Goal: Task Accomplishment & Management: Use online tool/utility

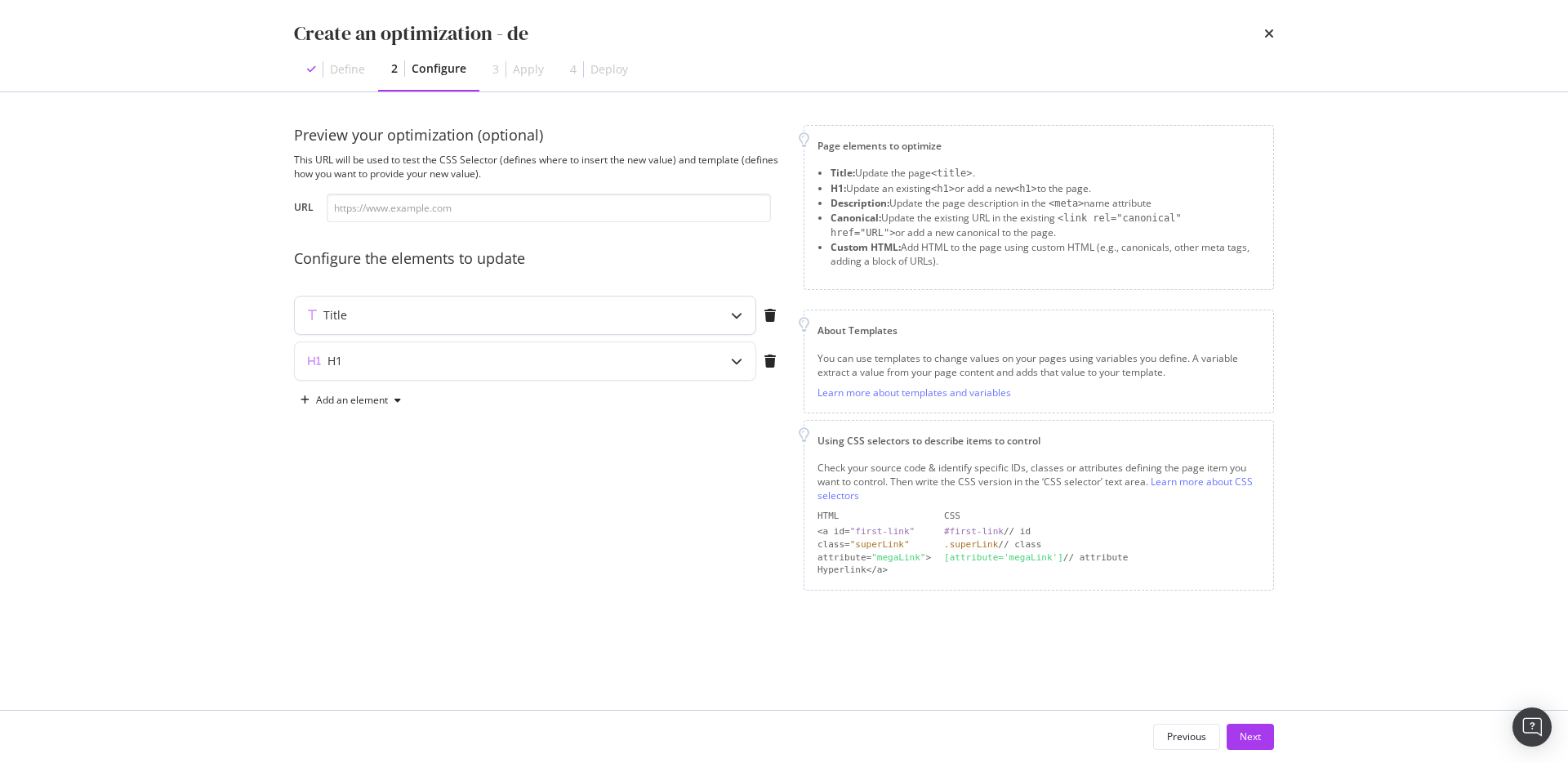
click at [658, 325] on div "Title" at bounding box center [525, 315] width 460 height 37
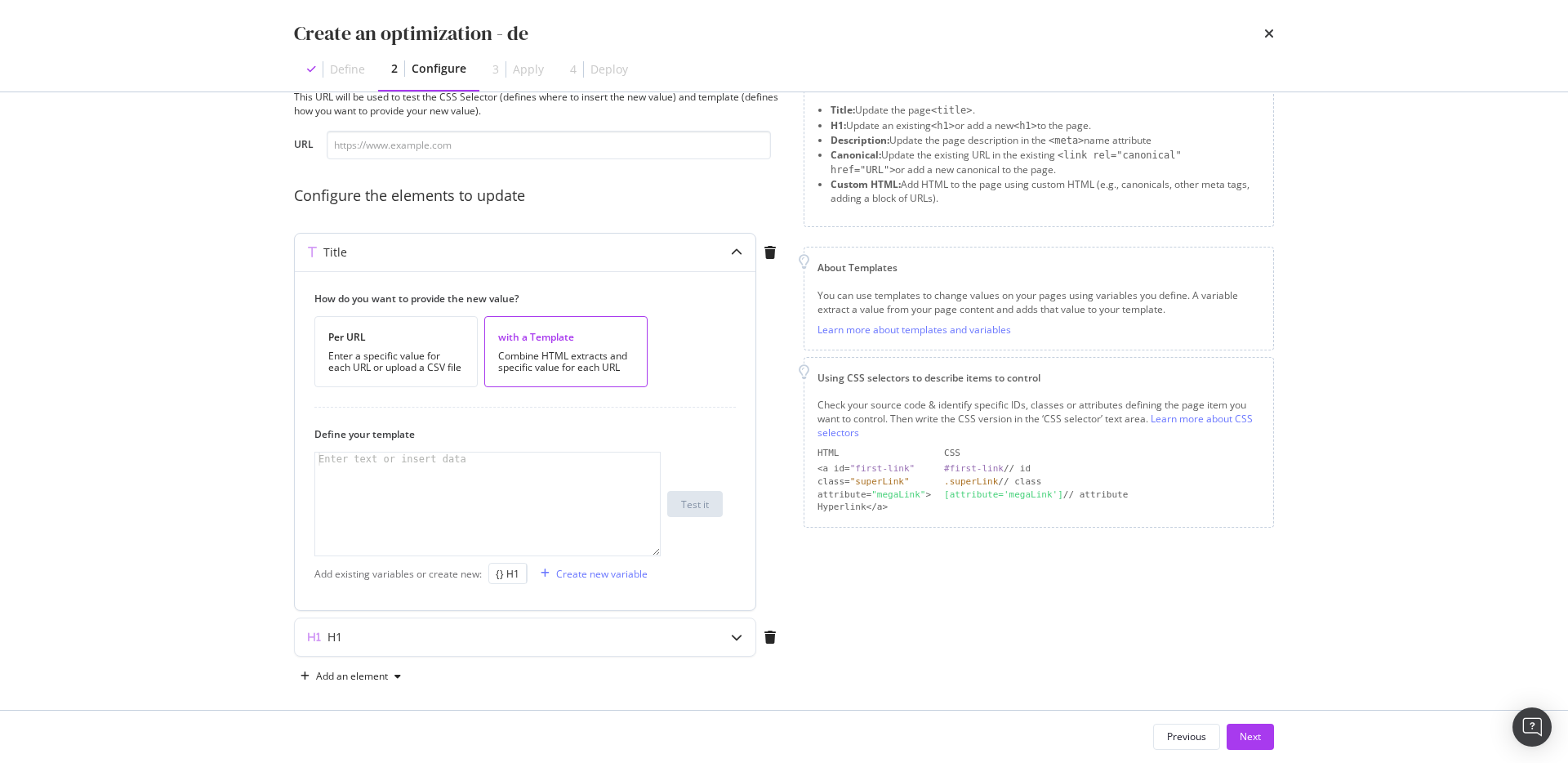
scroll to position [75, 0]
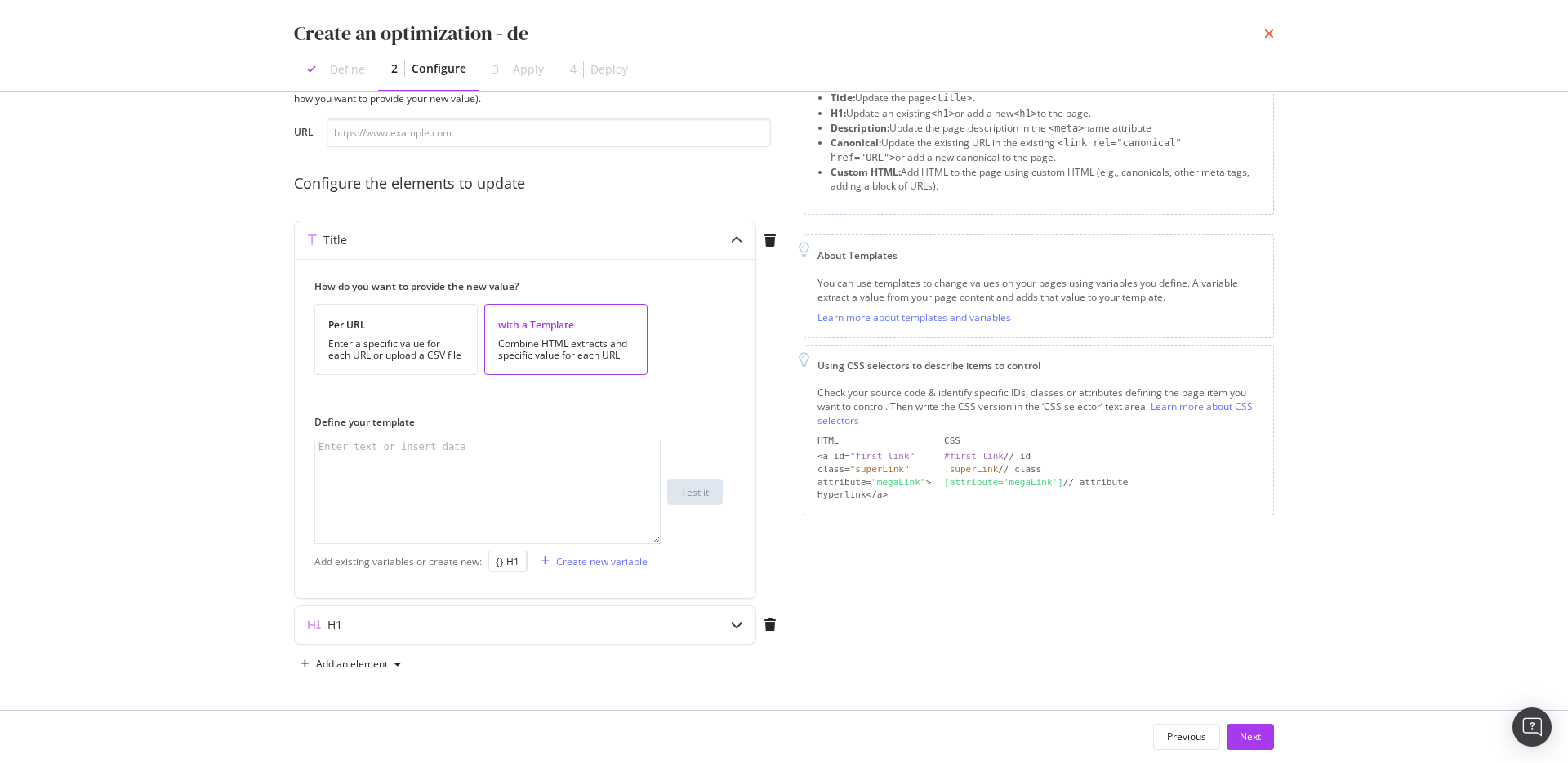
click at [1268, 36] on icon "times" at bounding box center [1270, 33] width 10 height 13
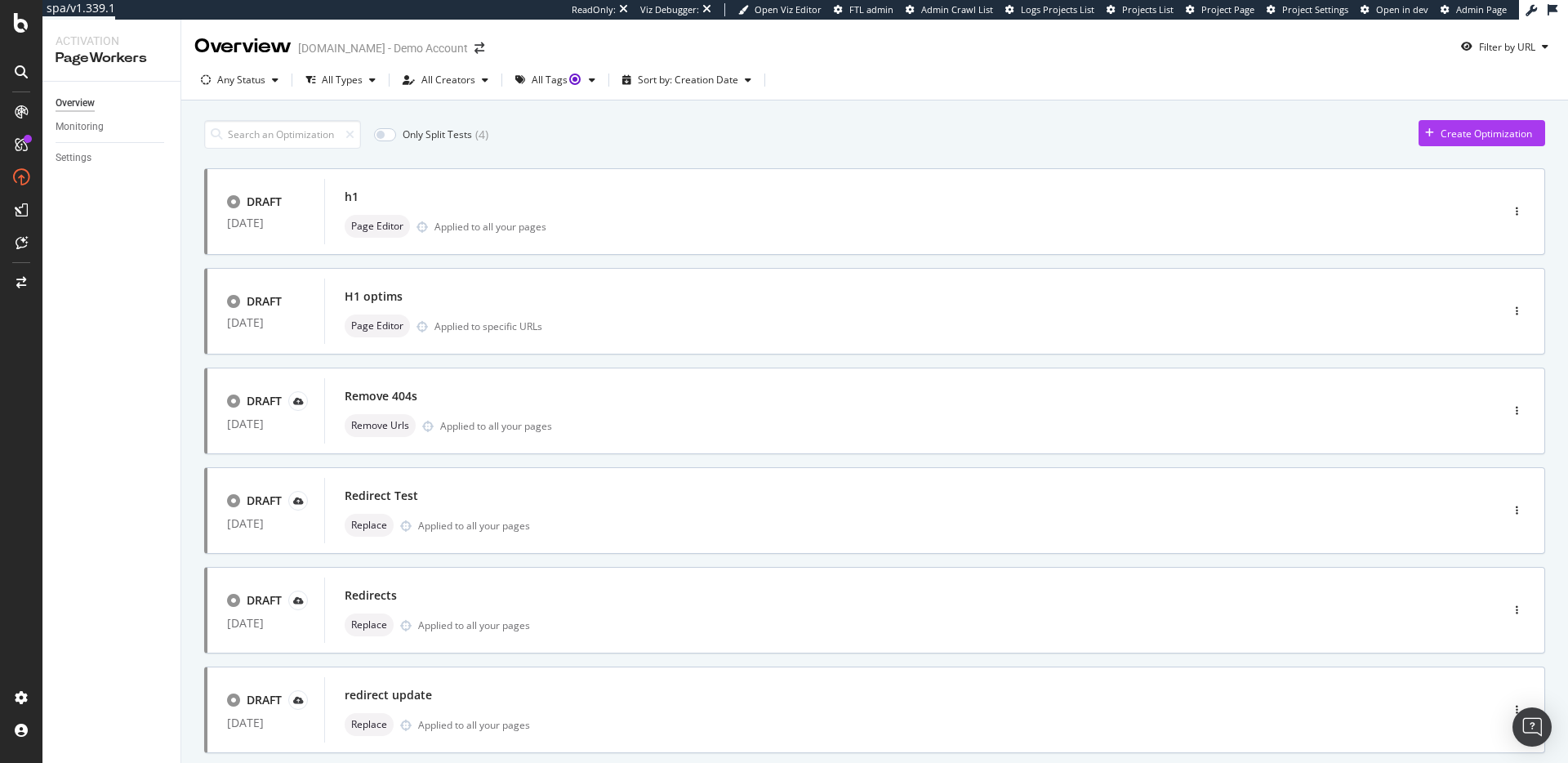
click at [1445, 118] on div "Only Split Tests ( 4 ) Create Optimization DRAFT [DATE] h1 Page Editor Applied …" at bounding box center [875, 656] width 1342 height 1088
click at [1438, 128] on div "button" at bounding box center [1429, 134] width 22 height 10
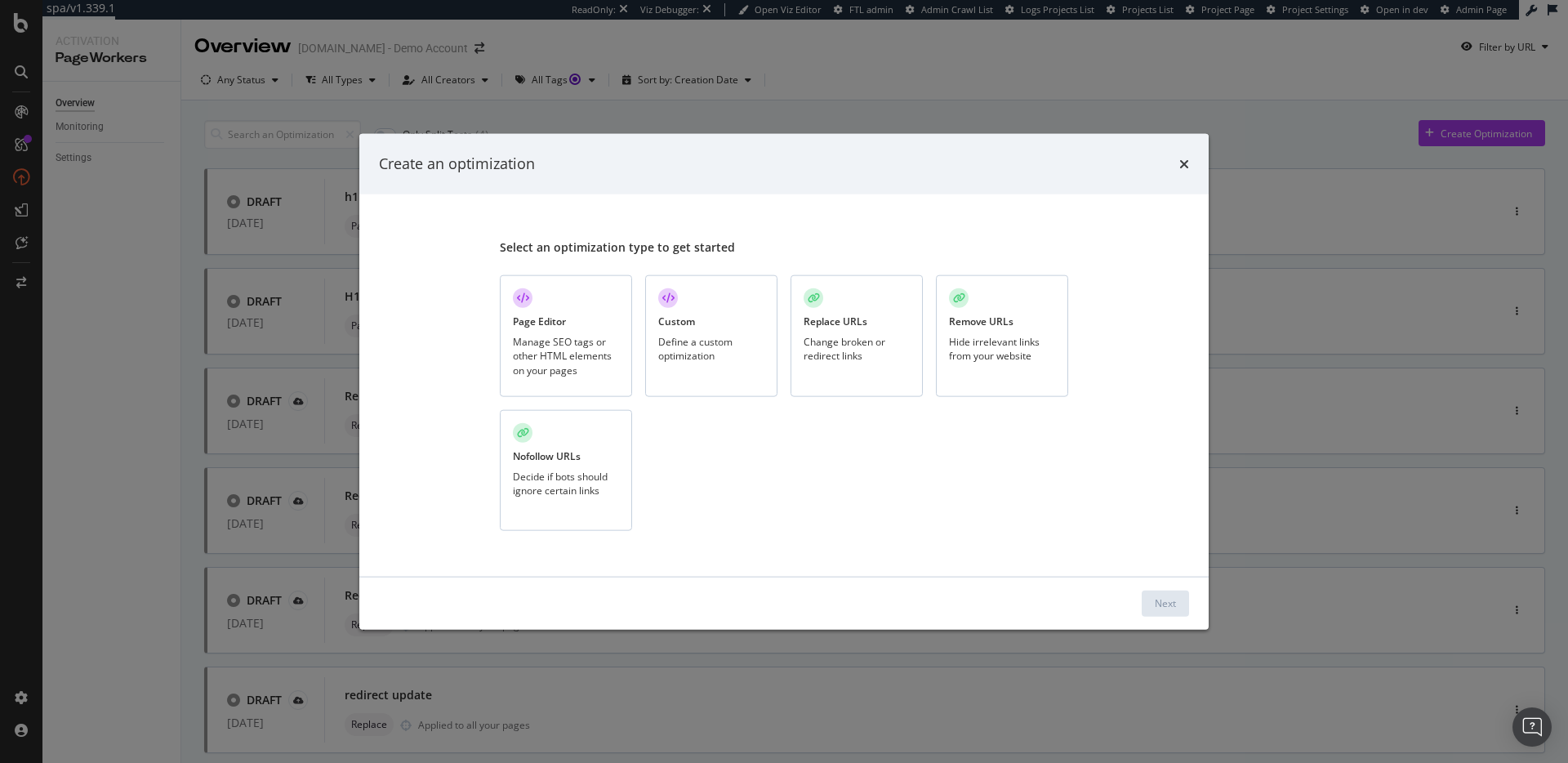
click at [504, 308] on div "Page Editor Manage SEO tags or other HTML elements on your pages" at bounding box center [566, 336] width 133 height 122
click at [535, 319] on div "Page Editor" at bounding box center [539, 321] width 53 height 14
click at [1155, 598] on div "Next" at bounding box center [1165, 603] width 21 height 14
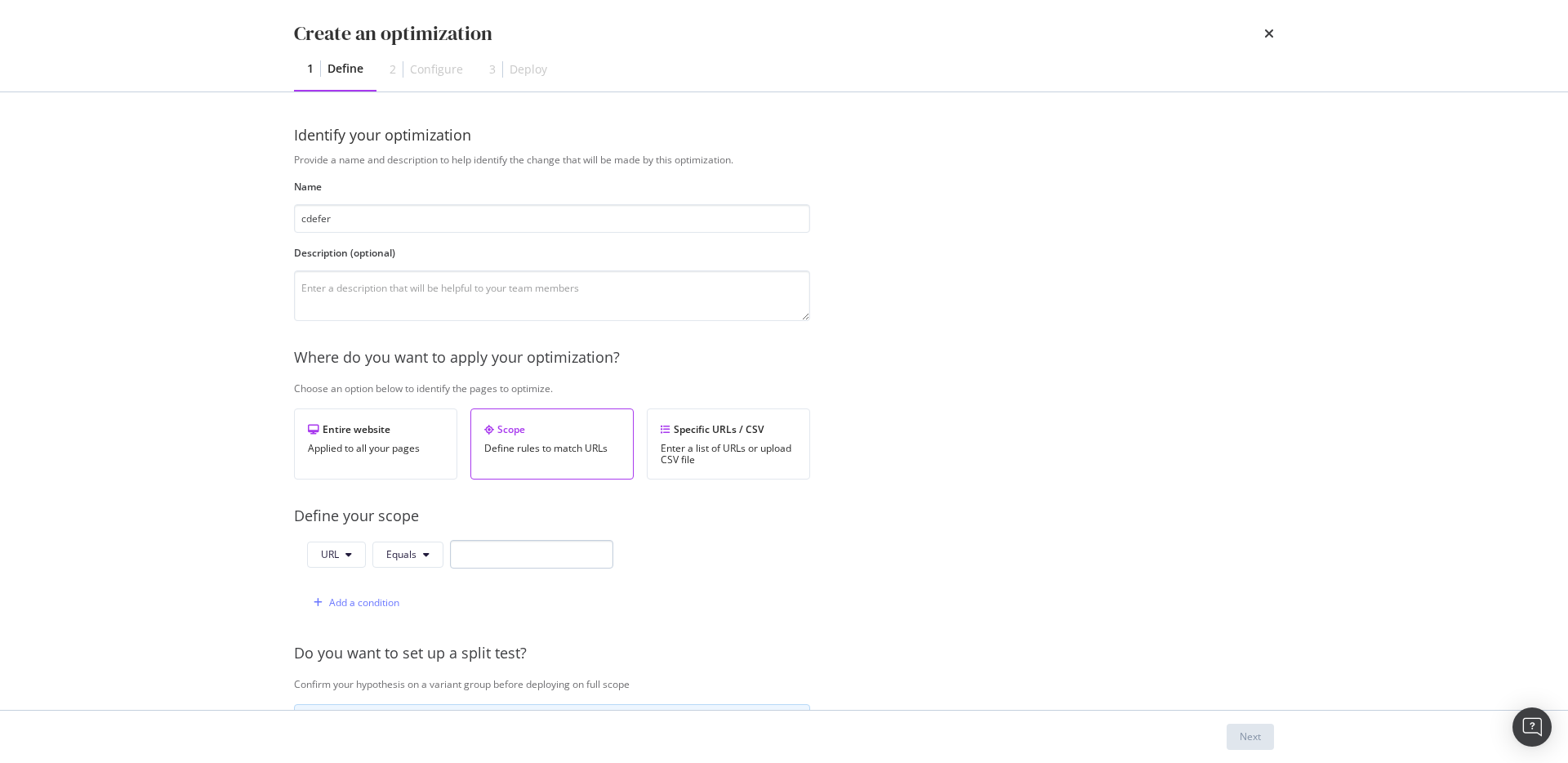
type input "cdefer"
click at [546, 544] on input "modal" at bounding box center [531, 554] width 163 height 29
type input "fefe"
click at [1260, 726] on div "Next" at bounding box center [1250, 737] width 21 height 25
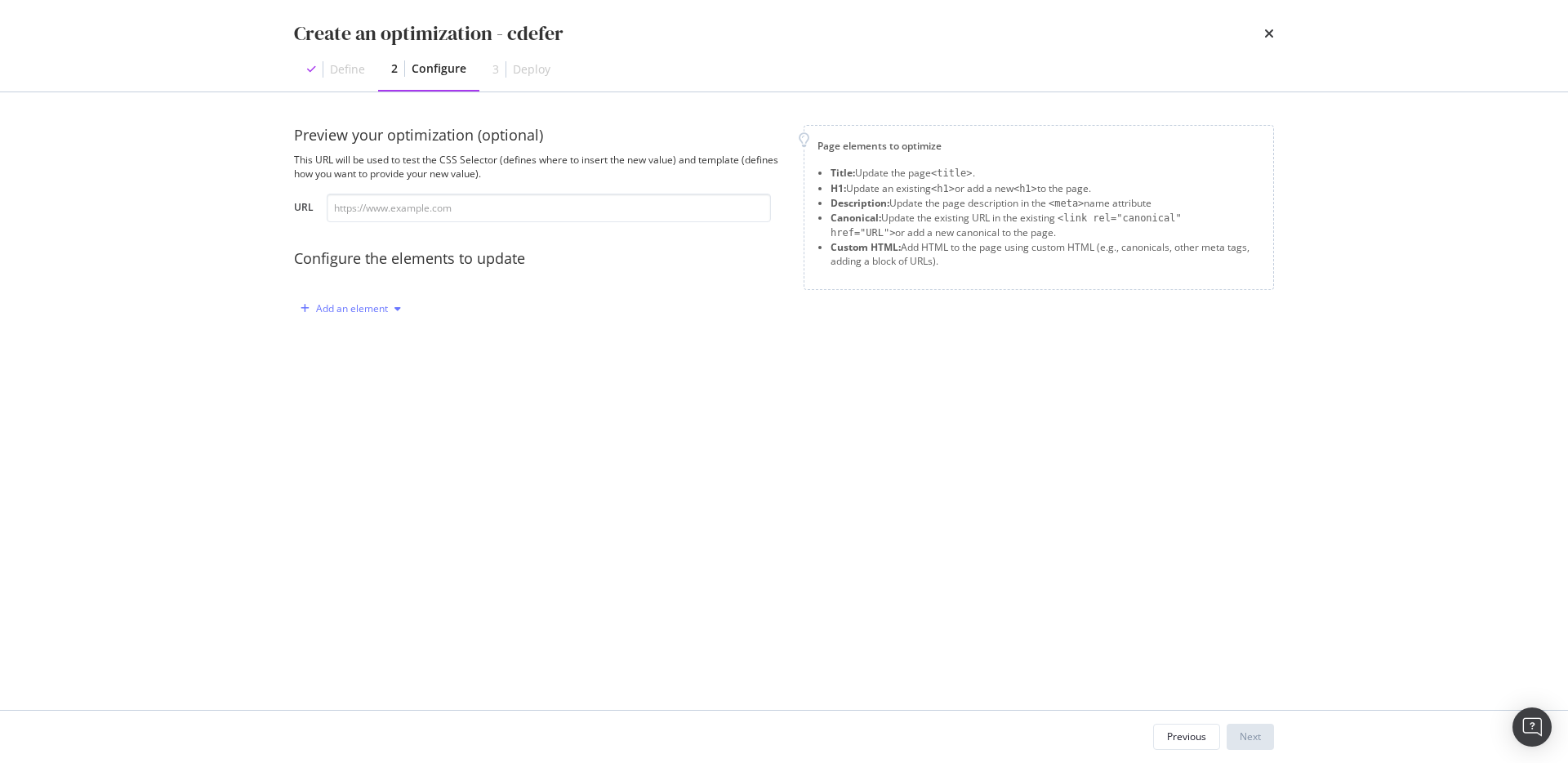
click at [357, 319] on div "Add an element" at bounding box center [351, 308] width 113 height 25
click at [389, 439] on div "Custom HTML" at bounding box center [360, 448] width 111 height 20
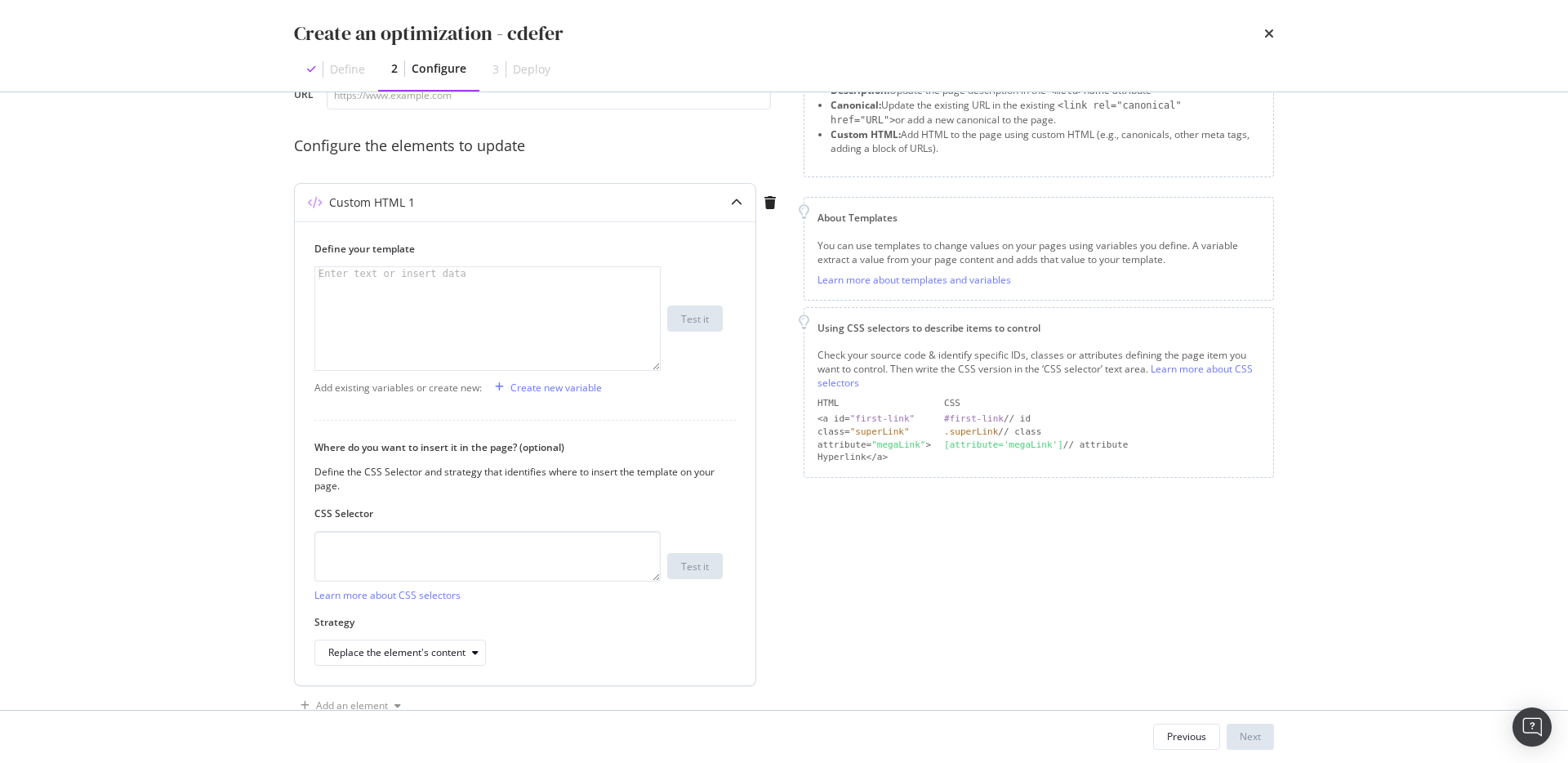
scroll to position [123, 0]
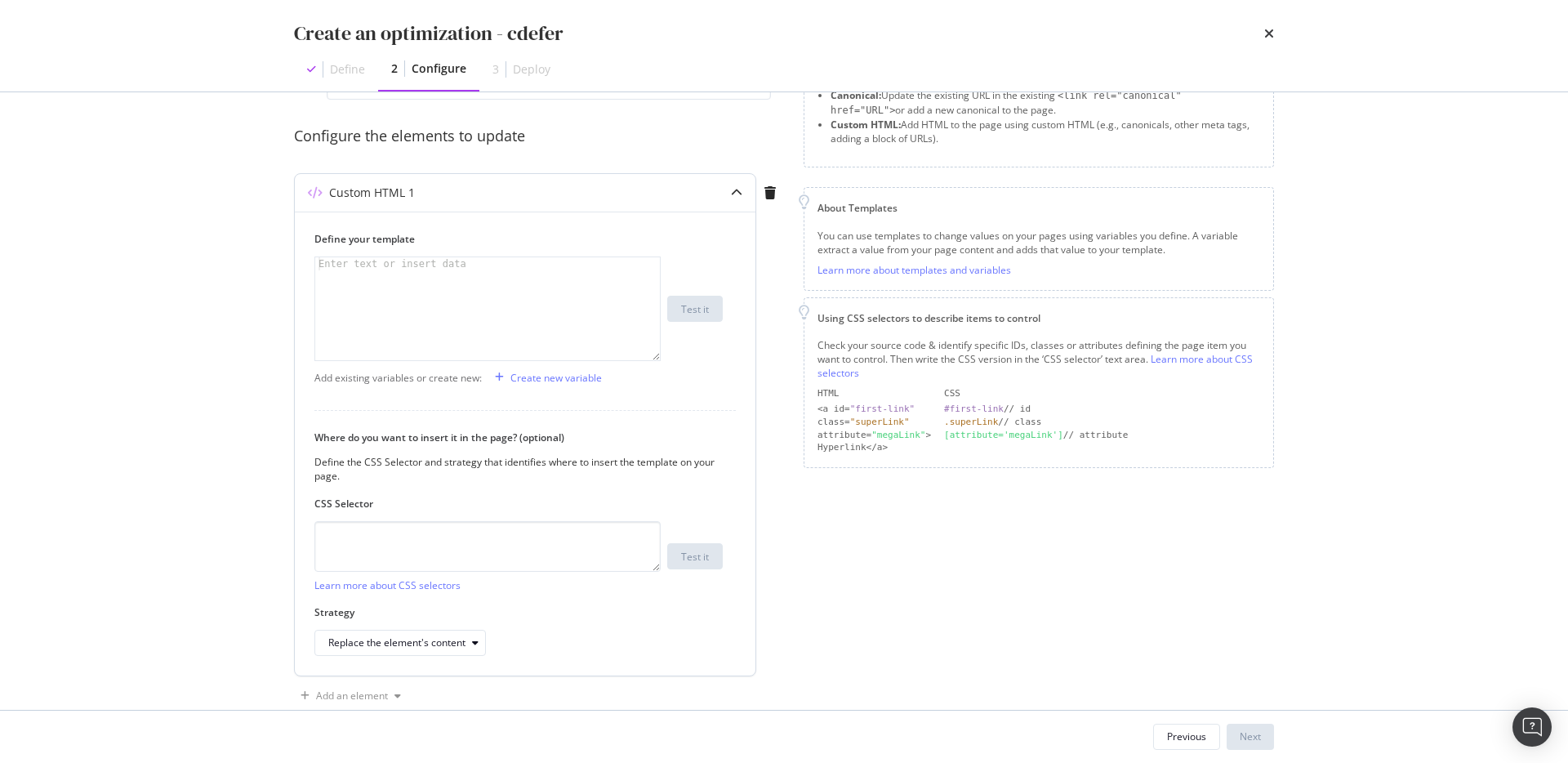
click at [372, 269] on div "Enter text or insert data" at bounding box center [392, 264] width 155 height 13
click at [369, 269] on div "Enter text or insert data" at bounding box center [392, 264] width 155 height 13
click at [351, 261] on div "Enter text or insert data" at bounding box center [392, 264] width 155 height 13
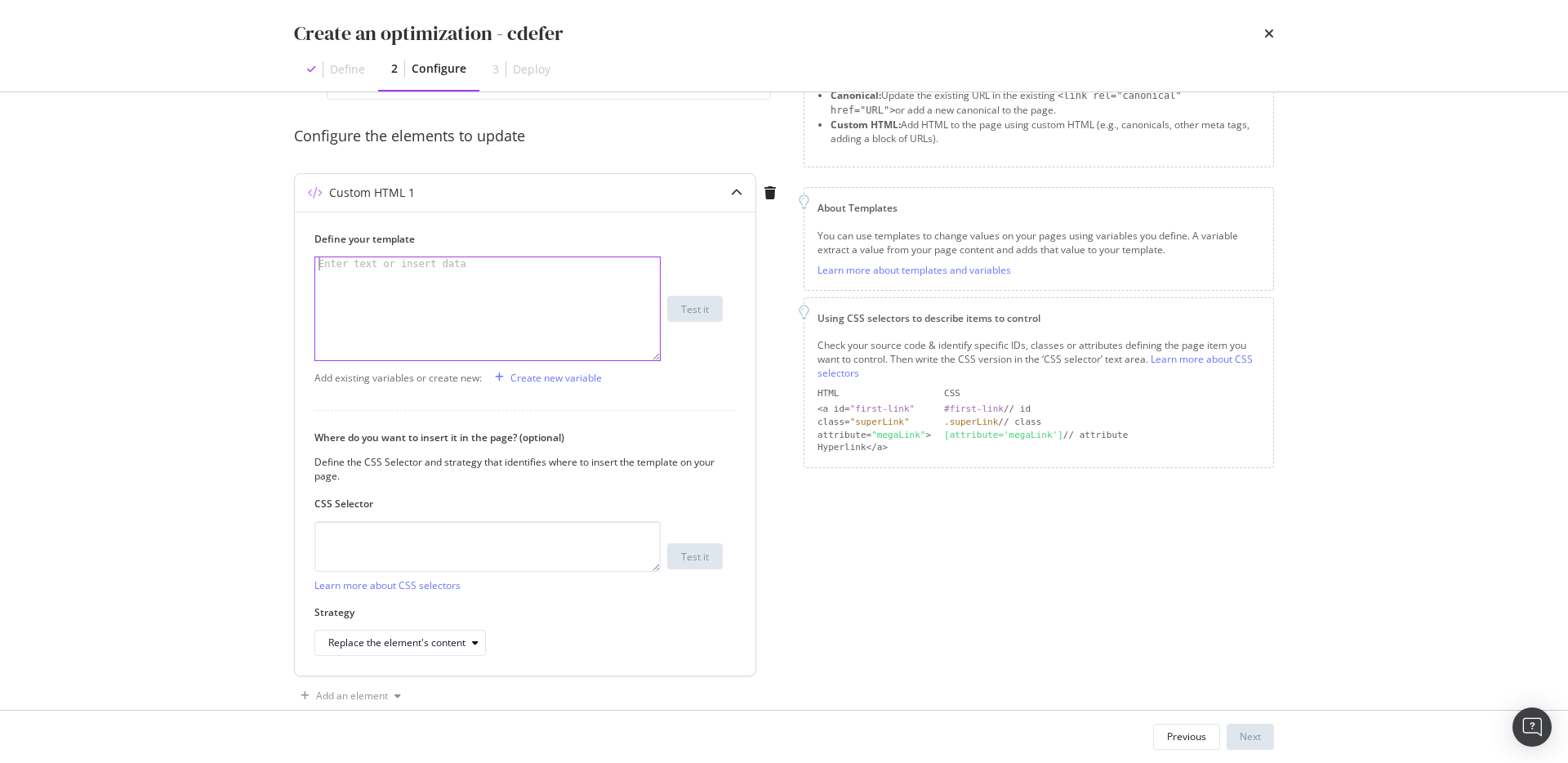
click at [351, 261] on div "Enter text or insert data" at bounding box center [392, 264] width 155 height 13
drag, startPoint x: 484, startPoint y: 264, endPoint x: 340, endPoint y: 272, distance: 144.2
click at [340, 272] on div "modal" at bounding box center [487, 322] width 345 height 129
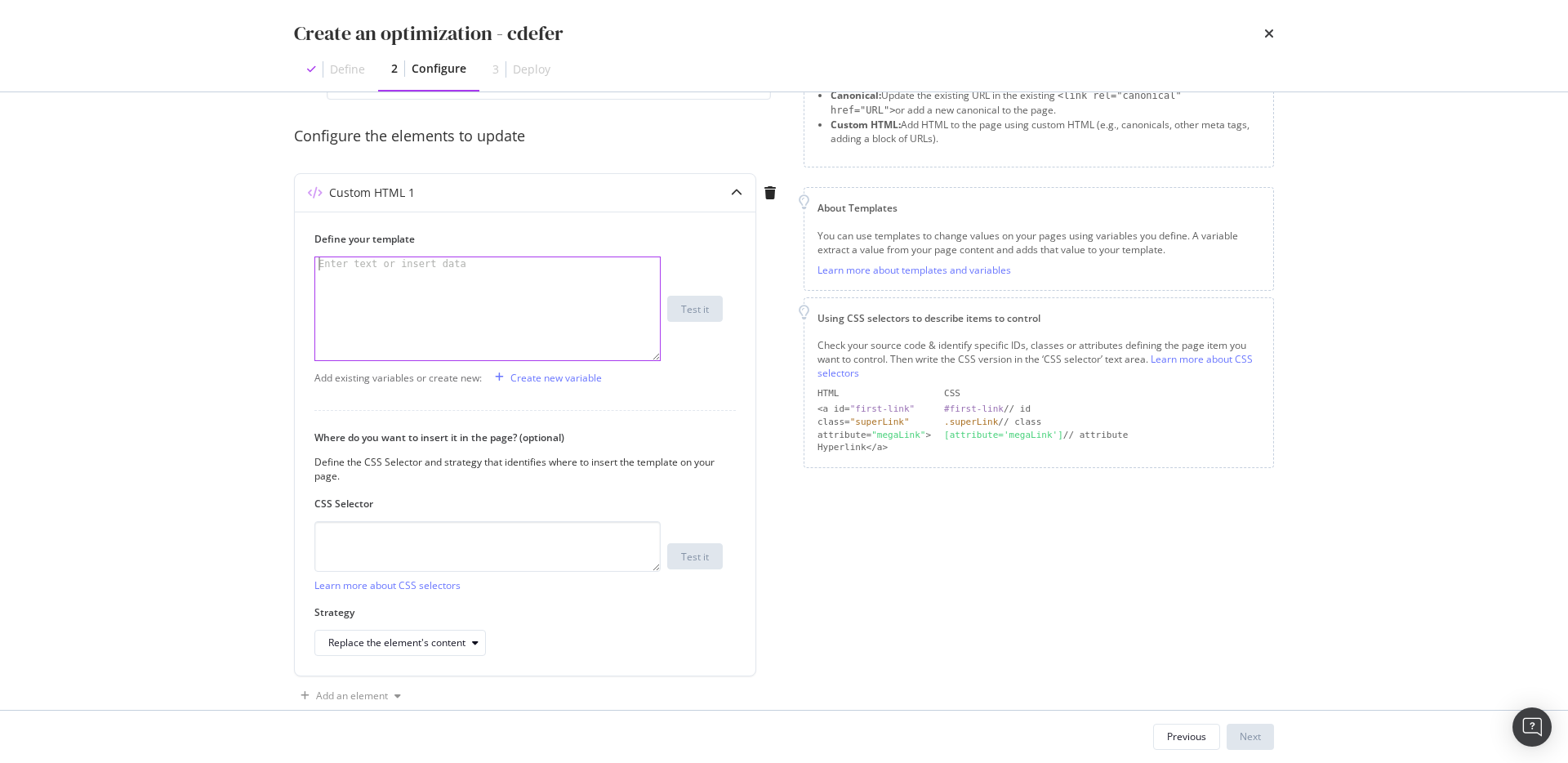
click at [231, 462] on div "Create an optimization - cdefer Define 2 Configure 3 Deploy Preview your optimi…" at bounding box center [784, 381] width 1568 height 763
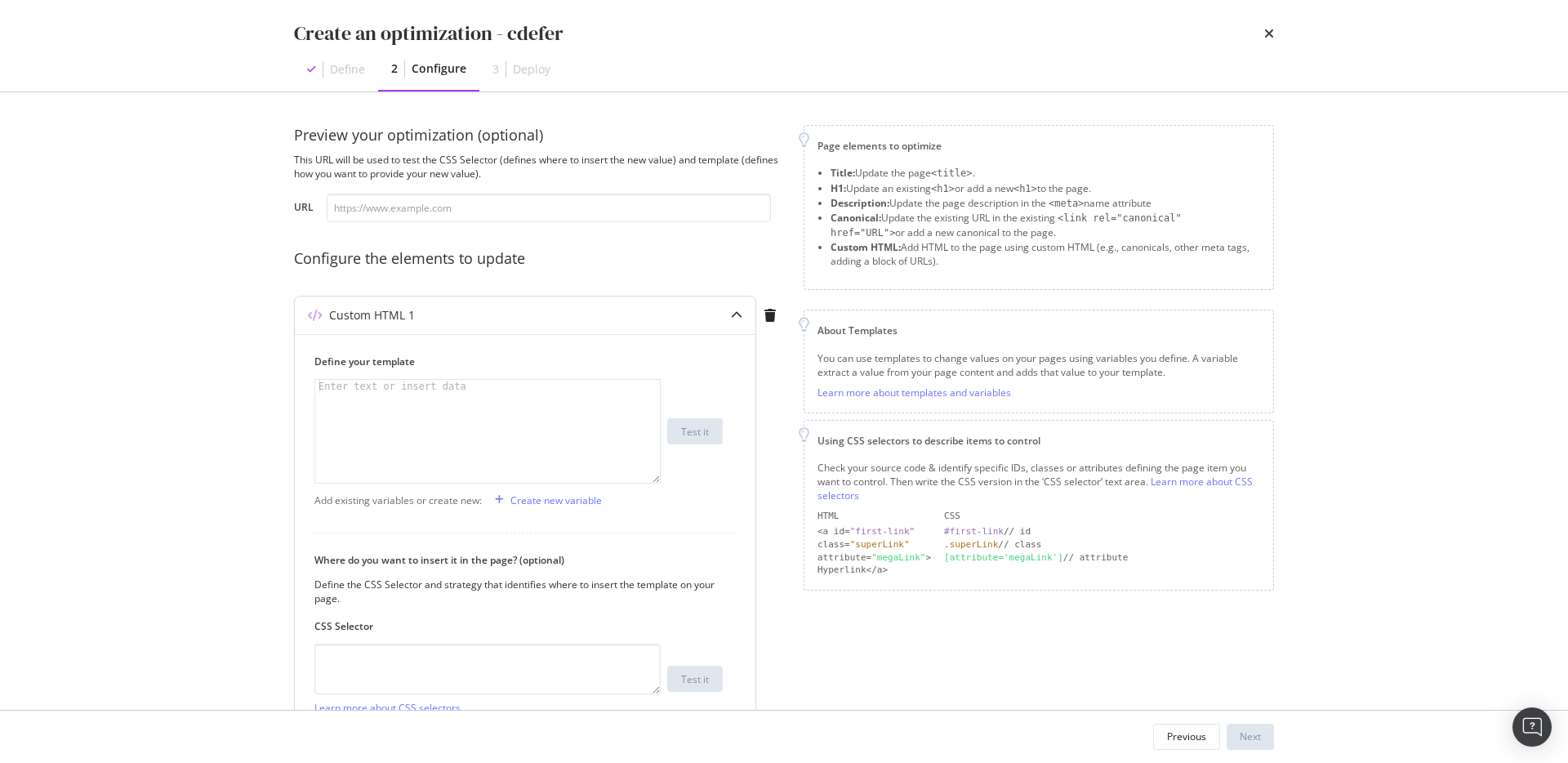
click at [735, 306] on div "modal" at bounding box center [737, 315] width 37 height 37
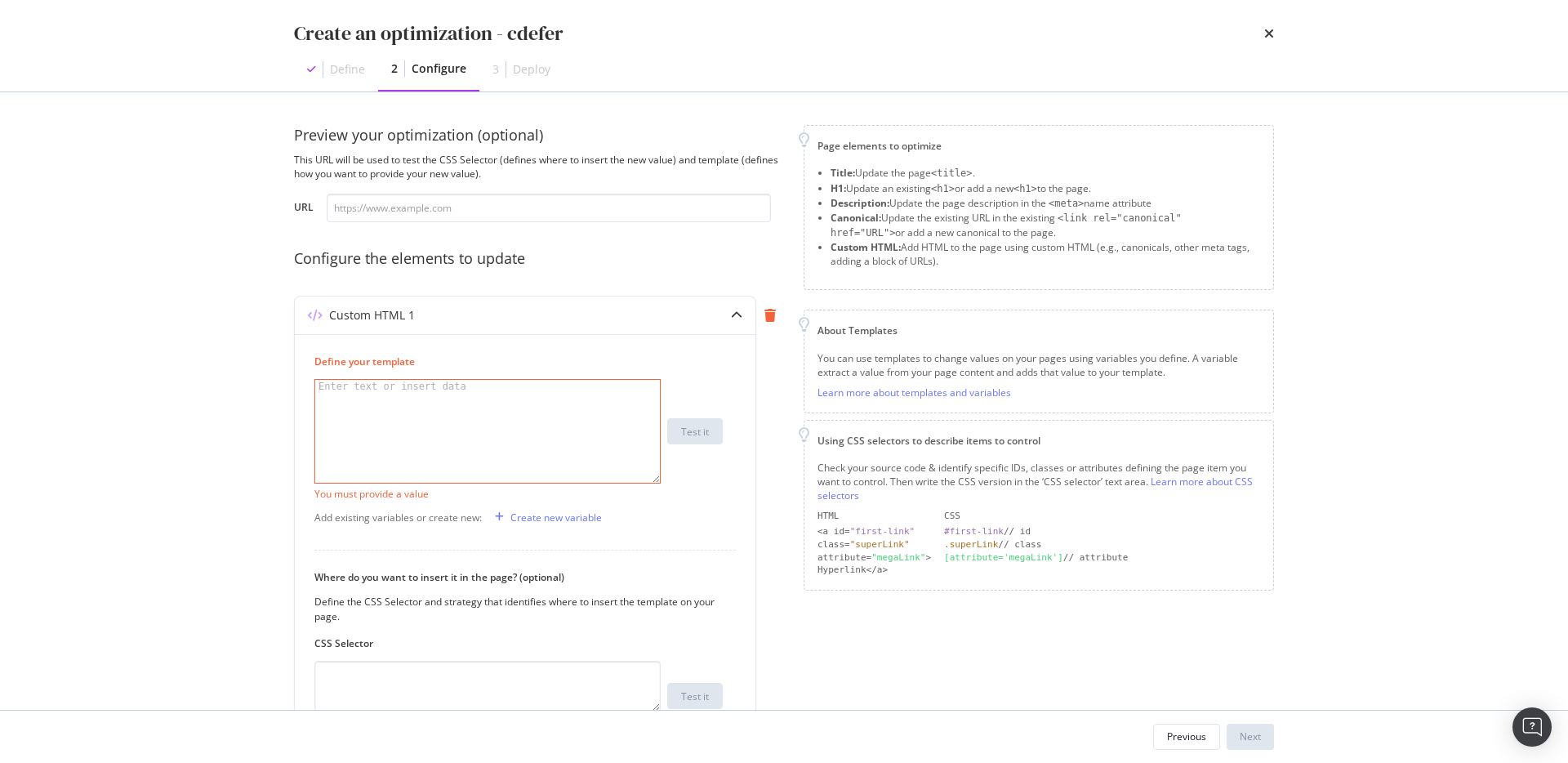
click at [775, 308] on div "modal" at bounding box center [770, 315] width 28 height 37
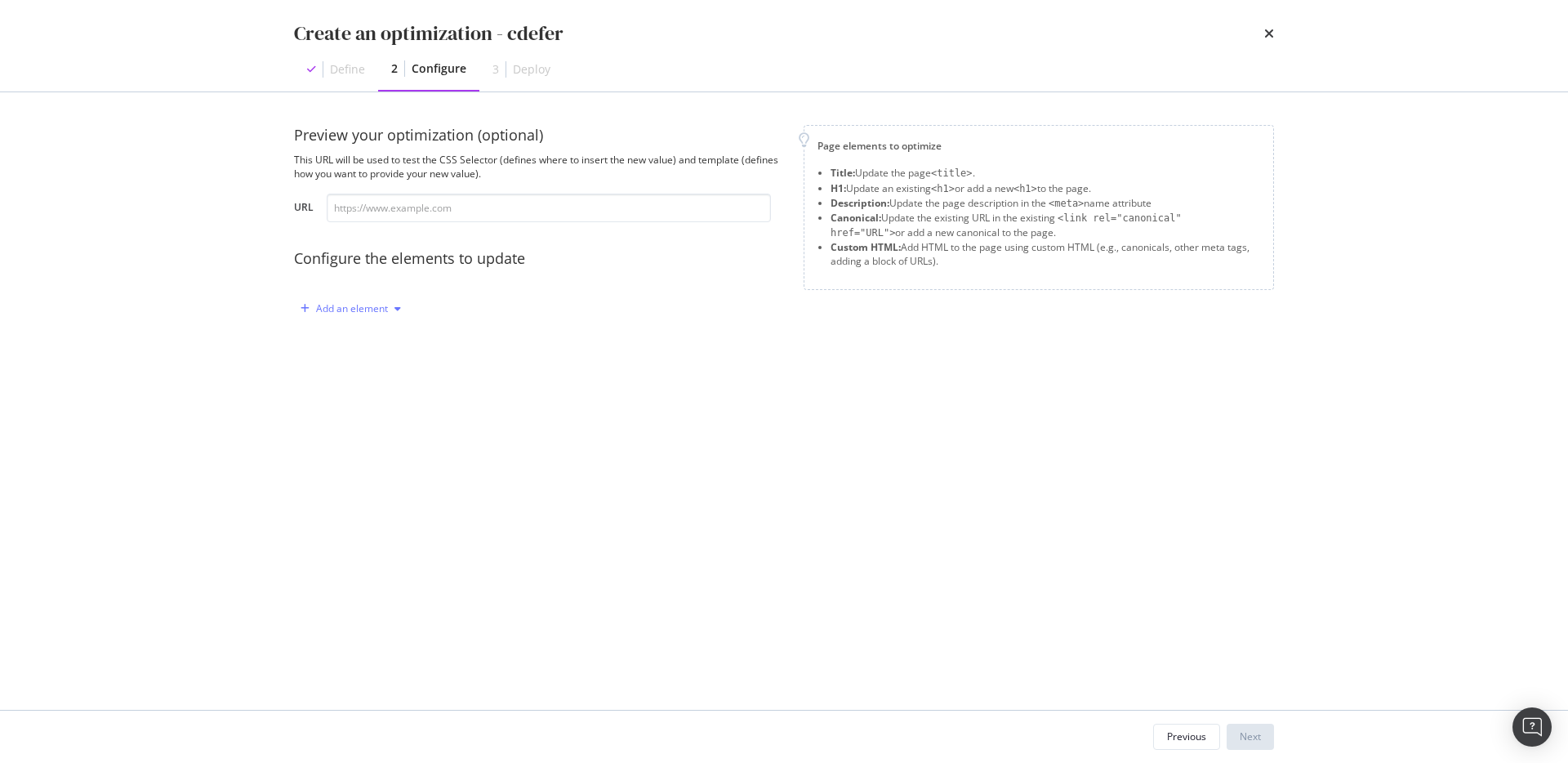
click at [362, 304] on div "Add an element" at bounding box center [351, 309] width 72 height 10
click at [357, 335] on div "Title" at bounding box center [346, 340] width 19 height 14
